Goal: Information Seeking & Learning: Learn about a topic

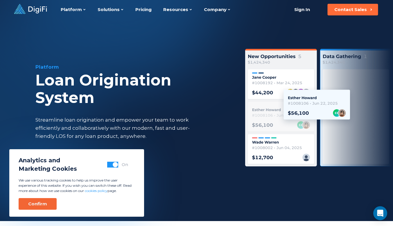
click at [34, 200] on button "Confirm" at bounding box center [38, 204] width 38 height 12
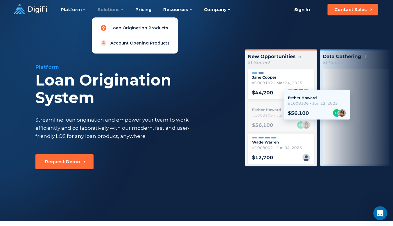
click at [116, 26] on link "Loan Origination Products" at bounding box center [134, 28] width 77 height 12
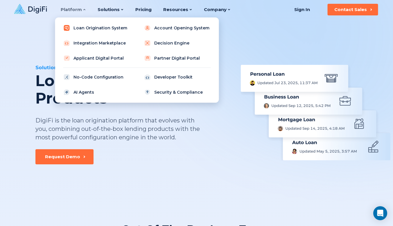
click at [74, 29] on link "Loan Origination System" at bounding box center [97, 28] width 74 height 12
